Goal: Consume media (video, audio)

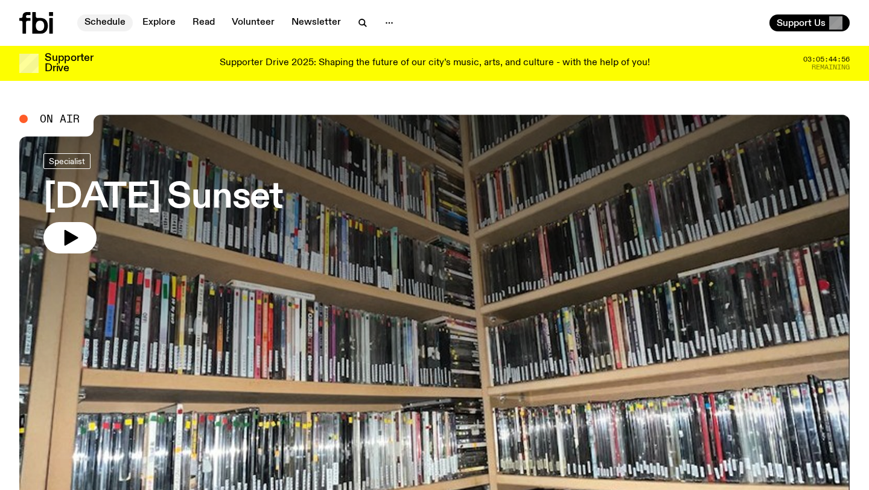
click at [92, 29] on link "Schedule" at bounding box center [105, 22] width 56 height 17
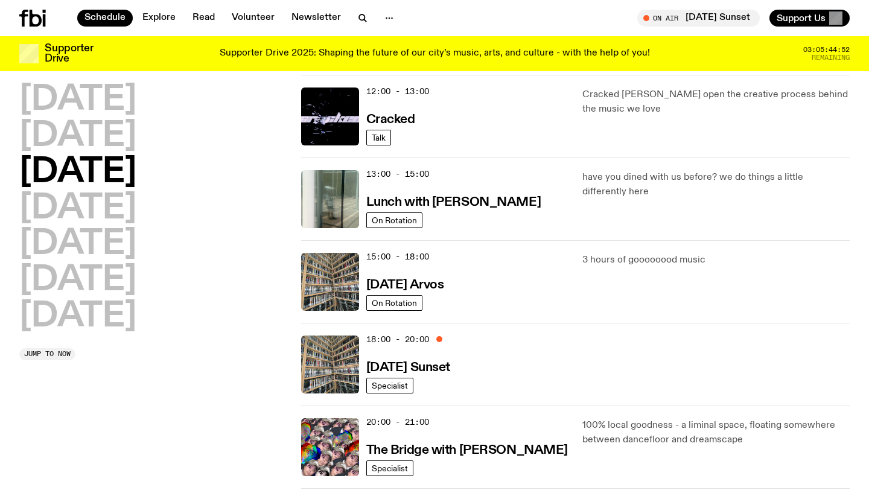
scroll to position [279, 0]
click at [450, 369] on h3 "[DATE] Sunset" at bounding box center [408, 367] width 84 height 13
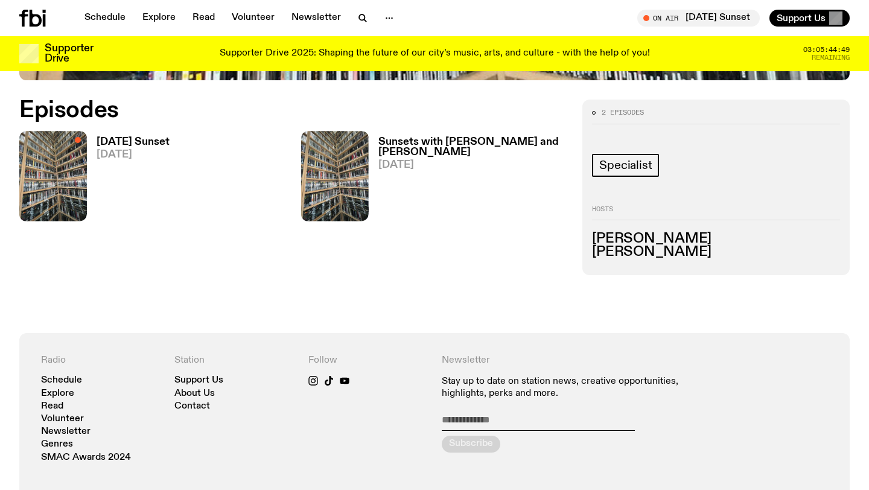
scroll to position [560, 0]
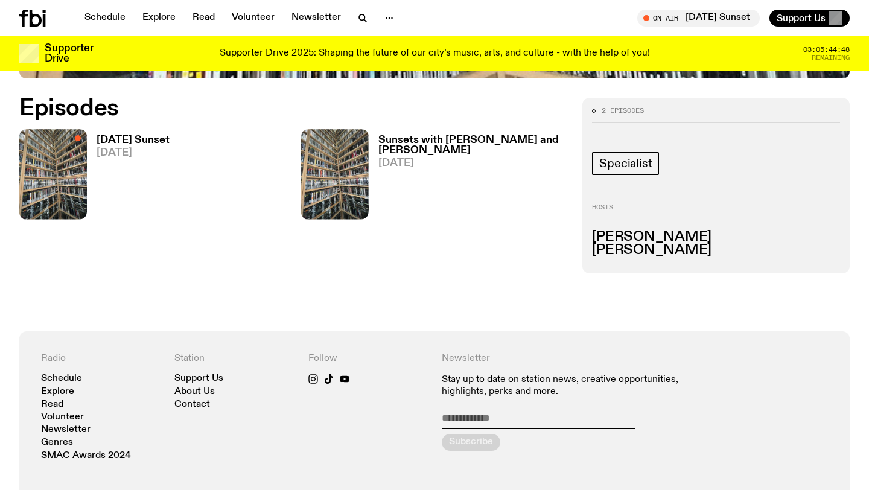
click at [136, 138] on h3 "[DATE] Sunset" at bounding box center [133, 140] width 73 height 10
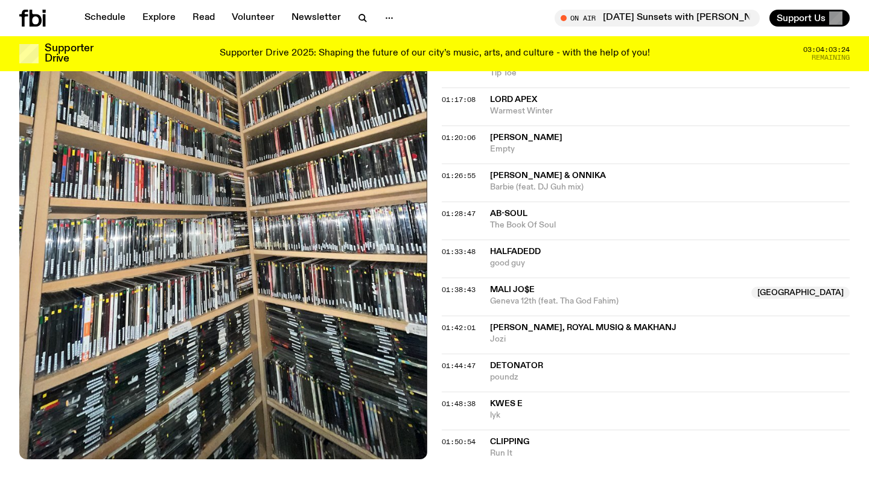
scroll to position [1169, 0]
